Goal: Subscribe to service/newsletter

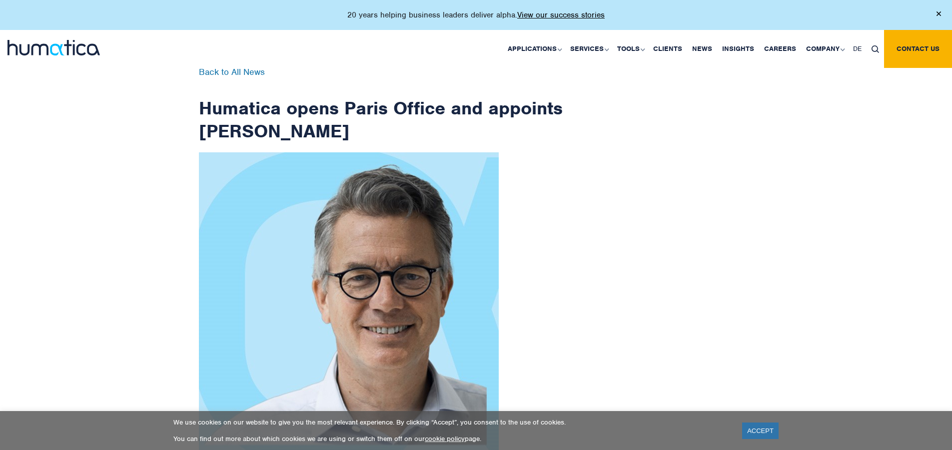
scroll to position [1594, 0]
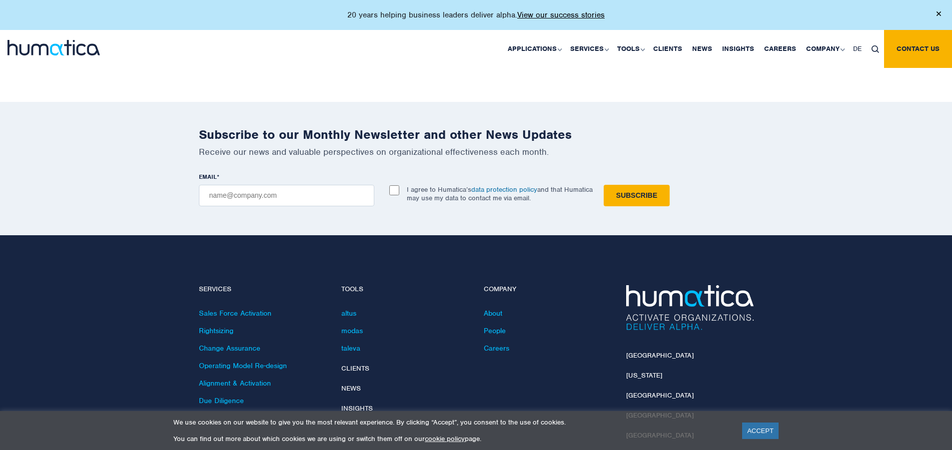
checkbox input "true"
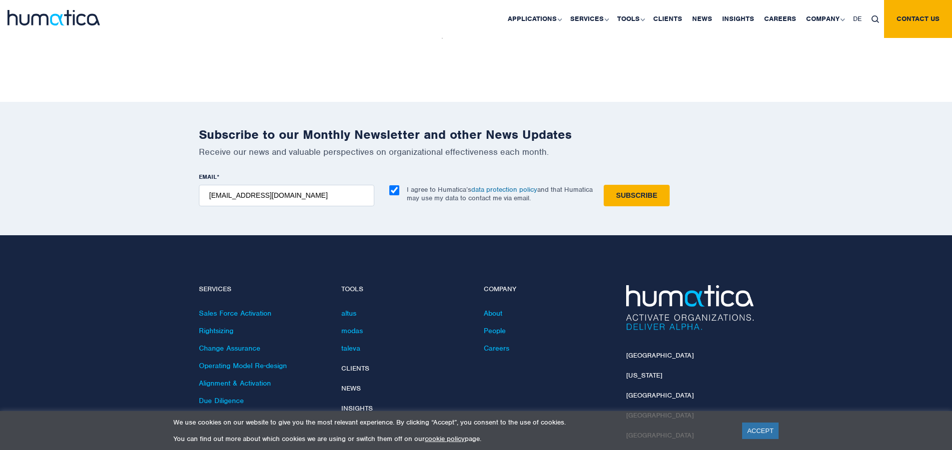
type input "[EMAIL_ADDRESS][DOMAIN_NAME]"
click at [604, 185] on input "Subscribe" at bounding box center [637, 195] width 66 height 21
